Goal: Task Accomplishment & Management: Manage account settings

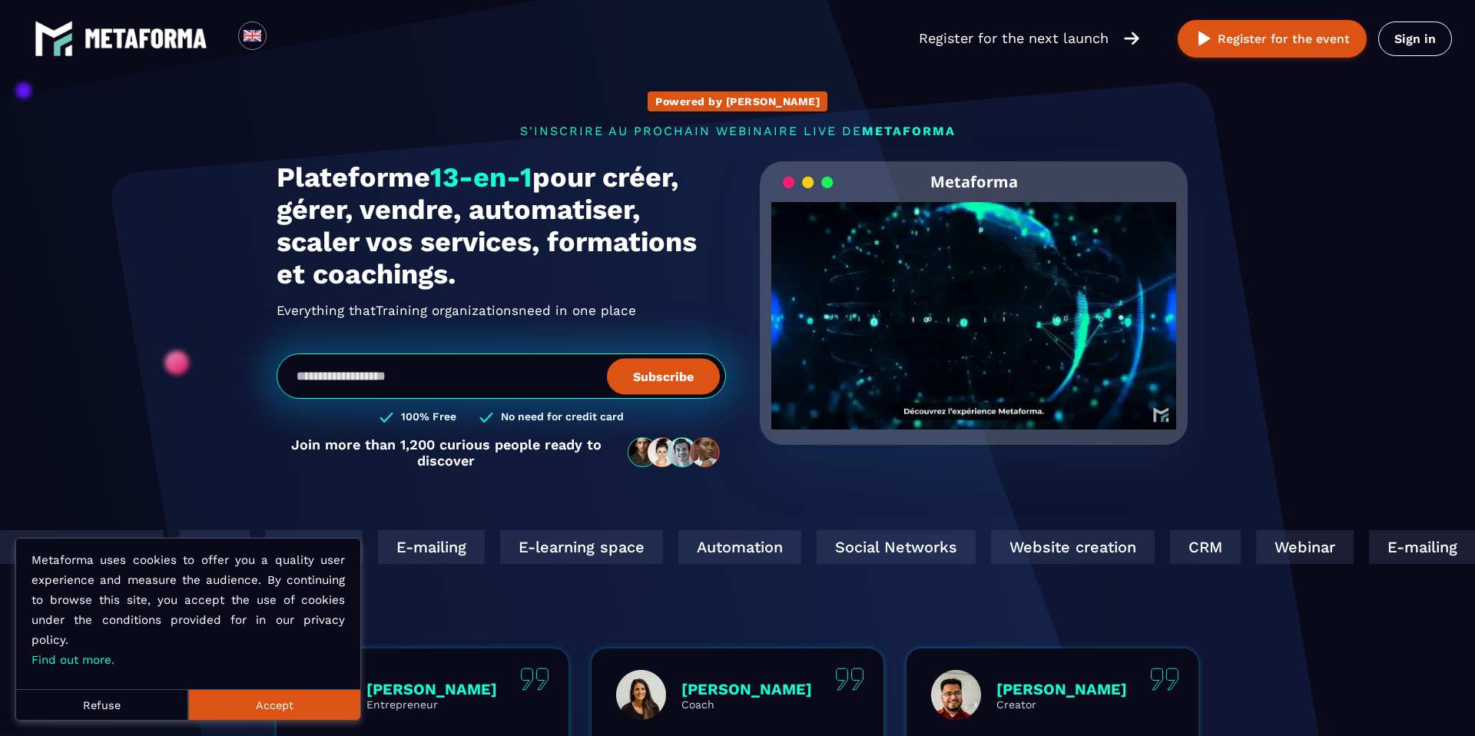
click at [1301, 193] on section "Powered by AI s'inscrire au prochain webinaire live de METAFORMA SUBSCRIBE TO T…" at bounding box center [737, 483] width 1475 height 967
click at [1416, 60] on div "Loading... Register for the next launch Register for the event Sign in" at bounding box center [737, 38] width 1475 height 77
click at [1416, 34] on link "Sign in" at bounding box center [1415, 39] width 74 height 35
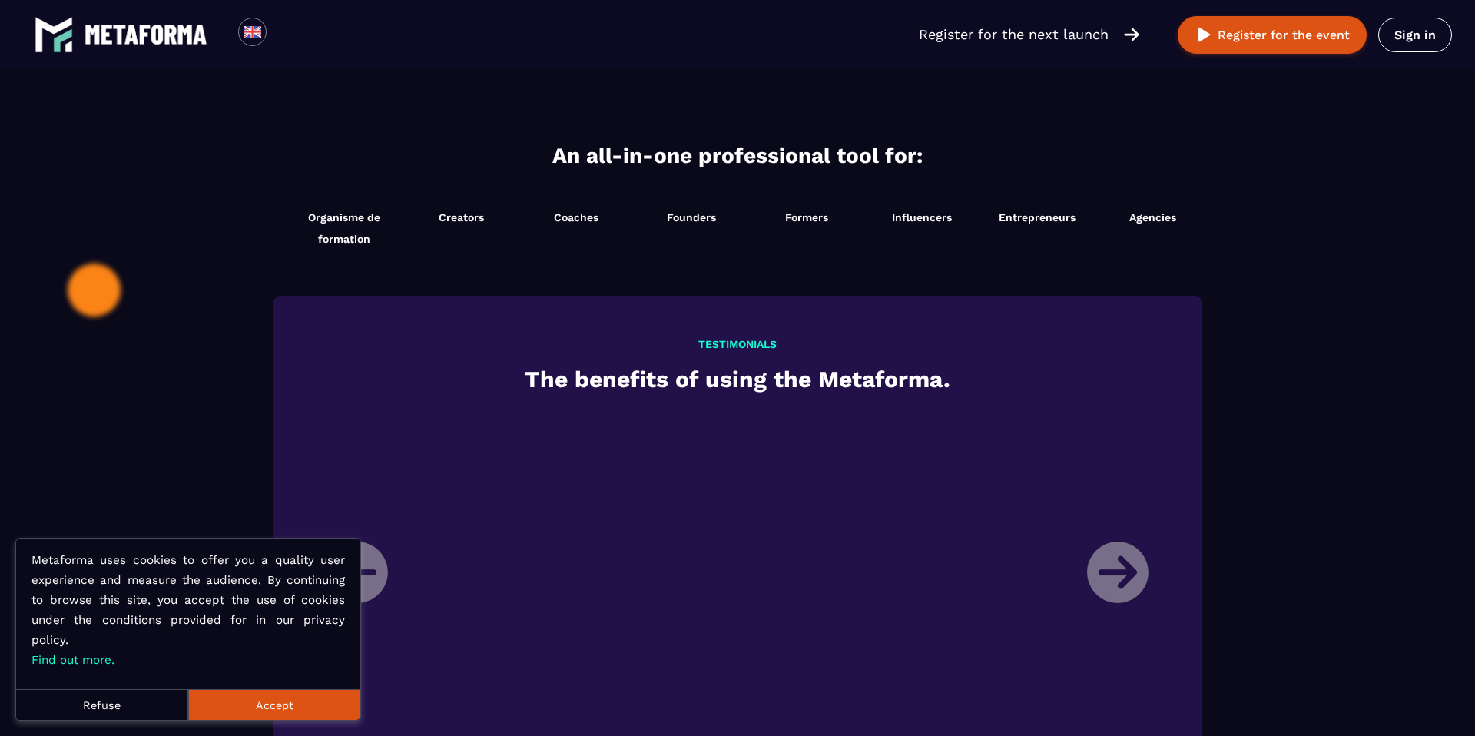
scroll to position [1222, 0]
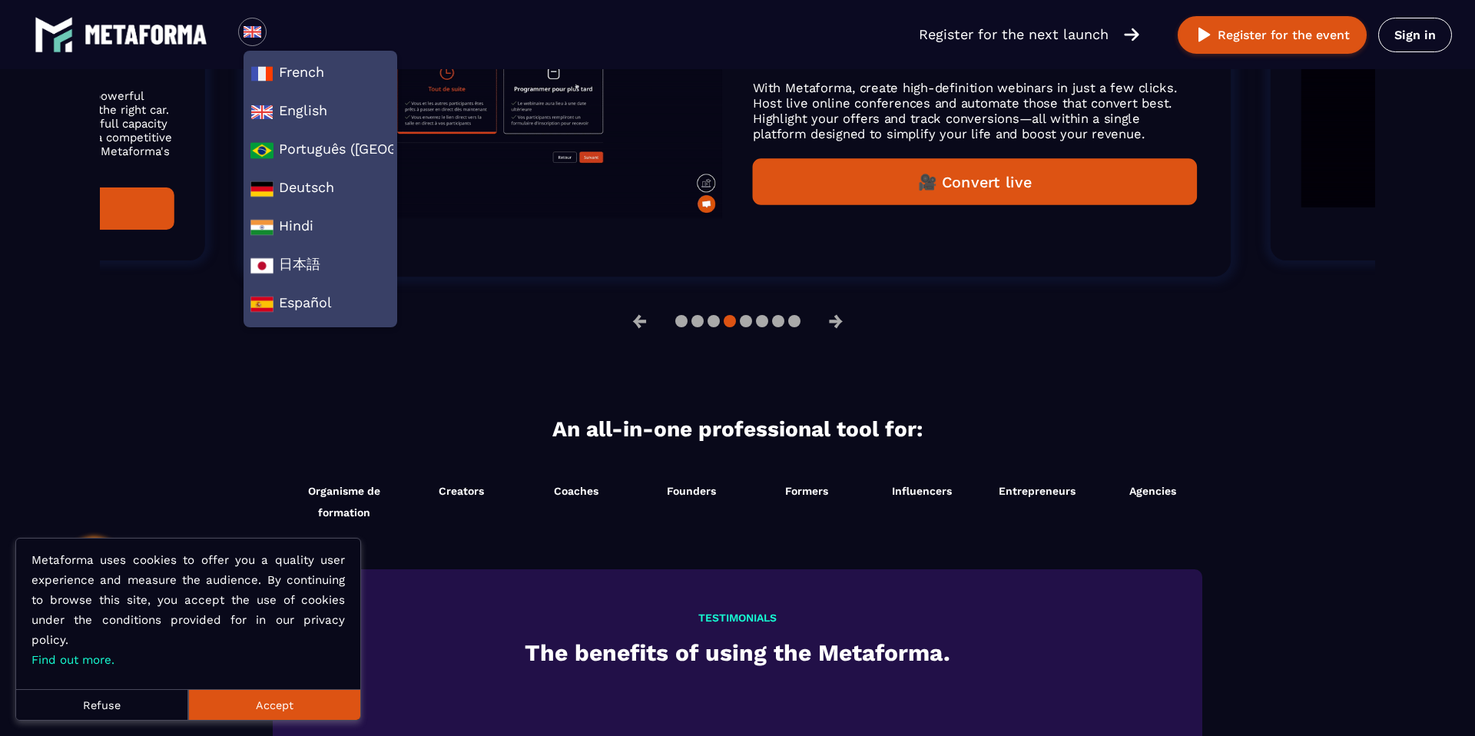
click at [151, 21] on link at bounding box center [121, 34] width 173 height 38
click at [109, 25] on img at bounding box center [146, 35] width 123 height 20
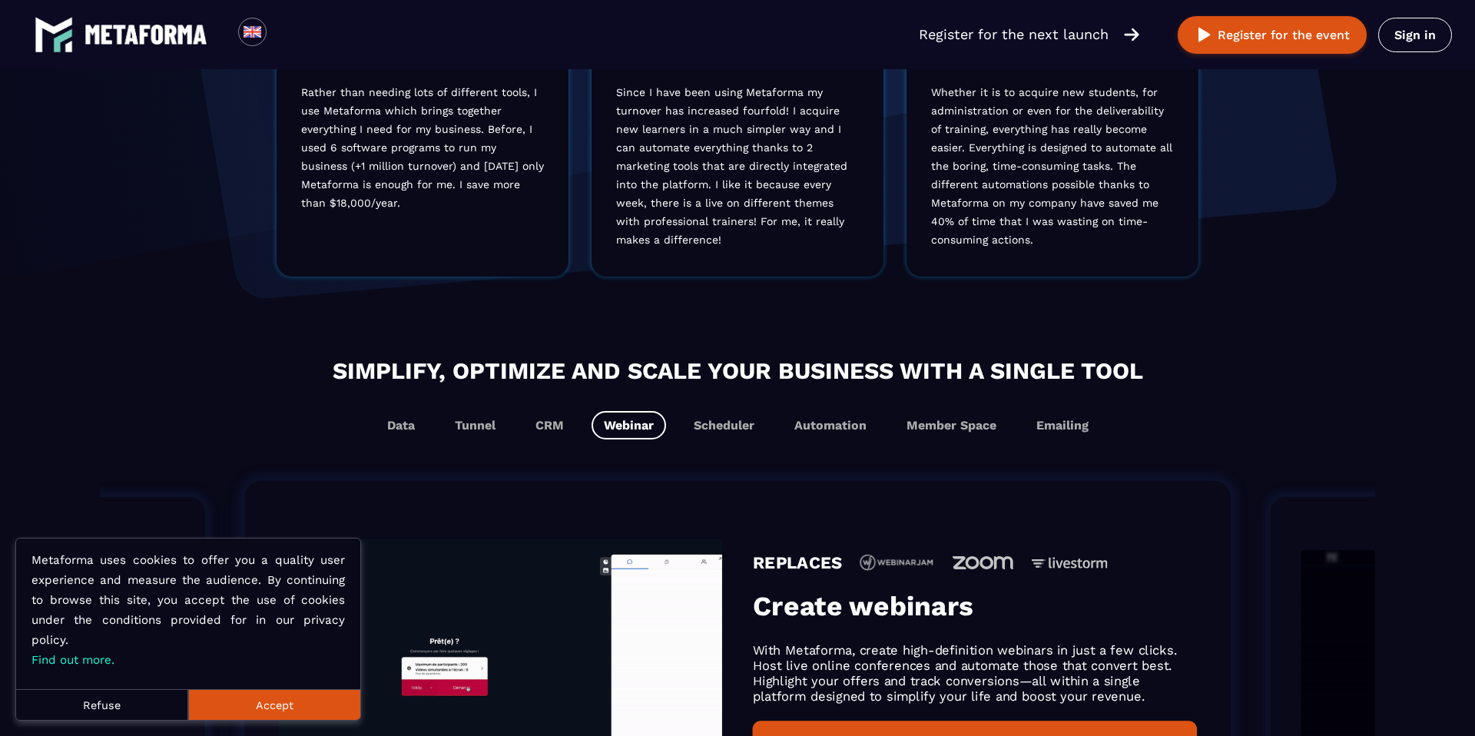
scroll to position [0, 0]
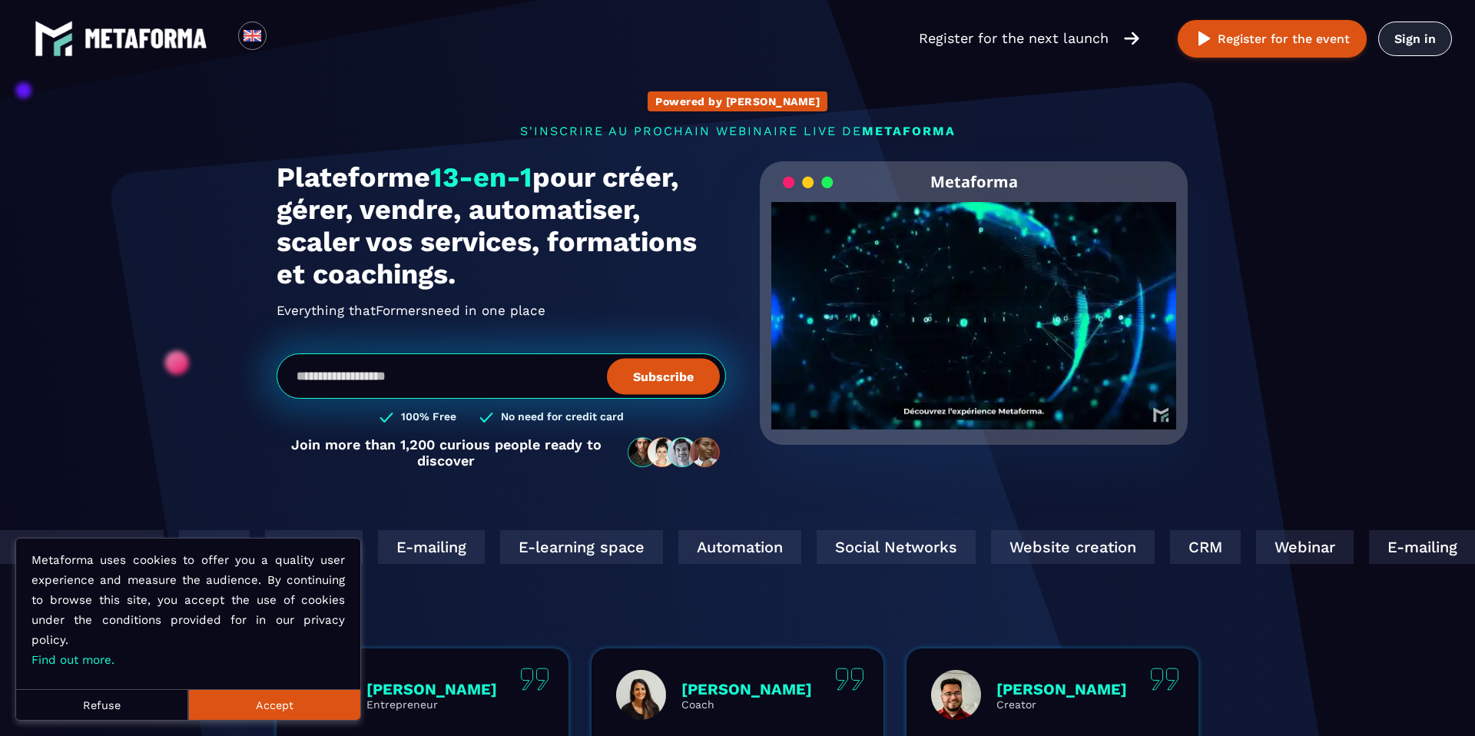
click at [1408, 43] on link "Sign in" at bounding box center [1415, 39] width 74 height 35
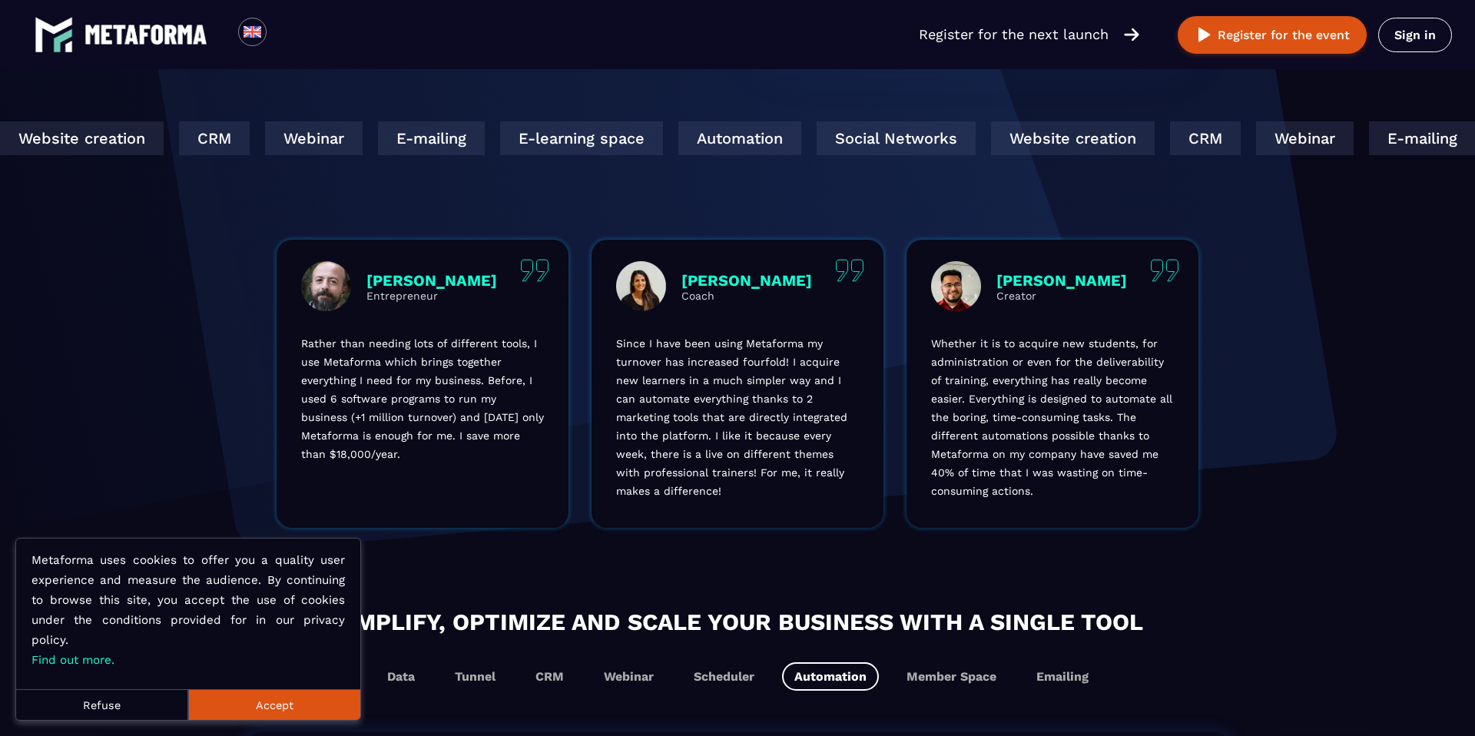
scroll to position [741, 0]
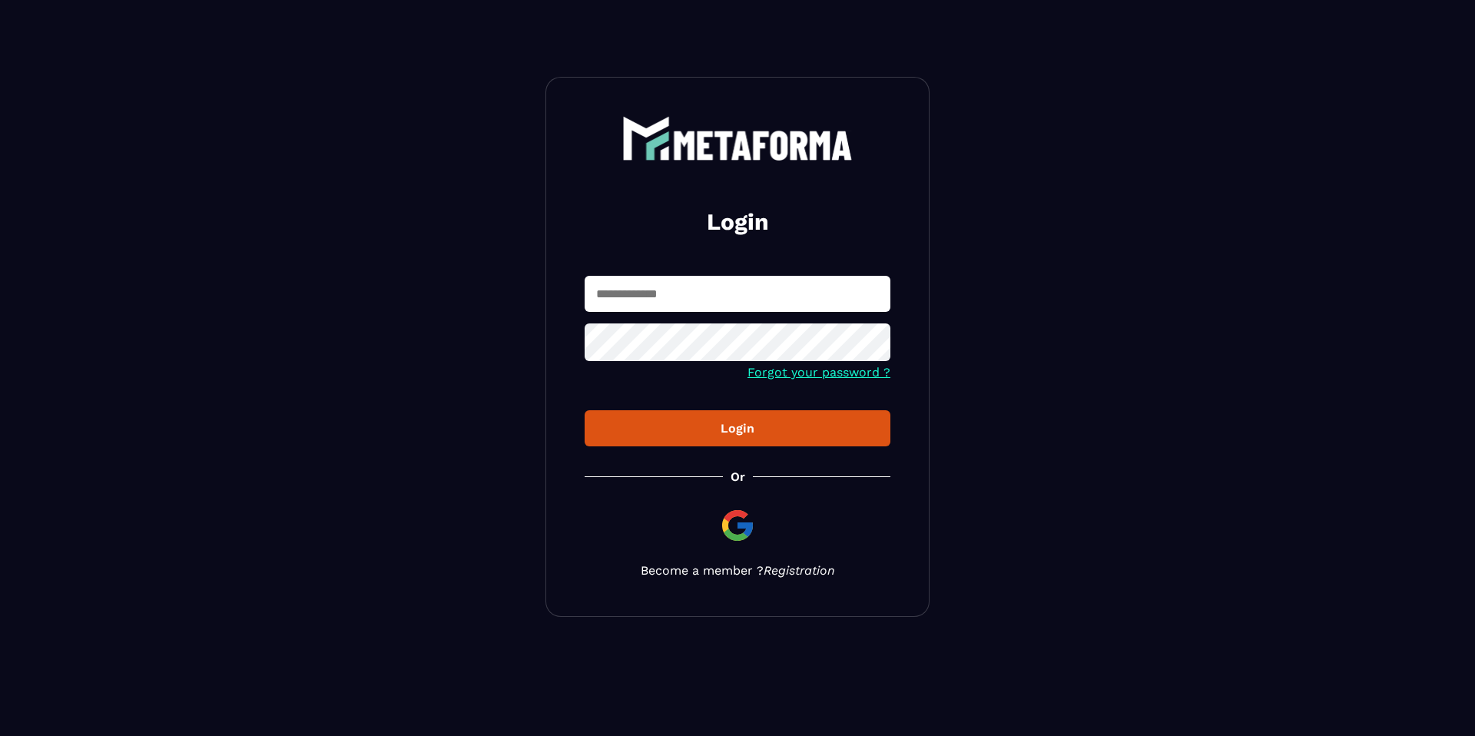
click at [787, 569] on link "Registration" at bounding box center [799, 570] width 71 height 15
